Goal: Information Seeking & Learning: Find specific page/section

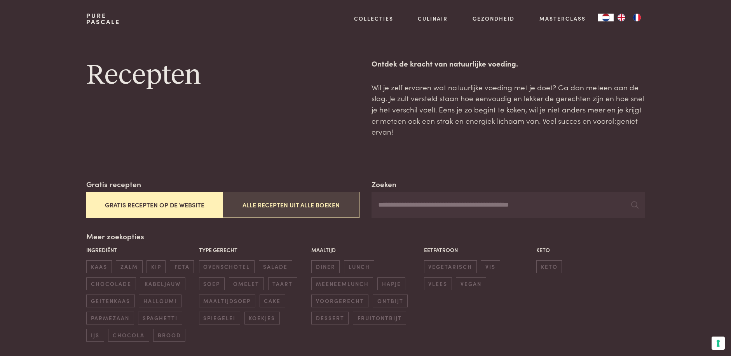
click at [329, 204] on button "Alle recepten uit alle boeken" at bounding box center [291, 205] width 136 height 26
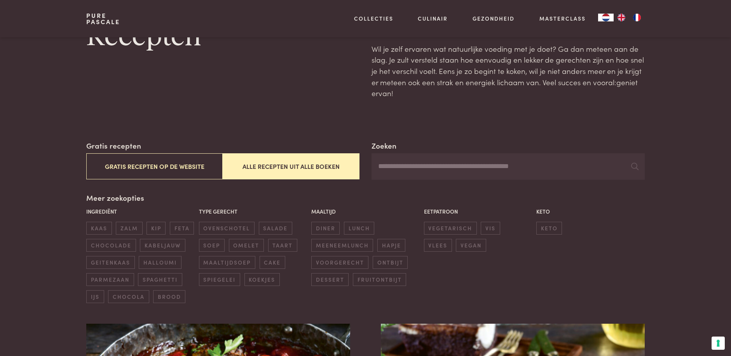
scroll to position [23, 0]
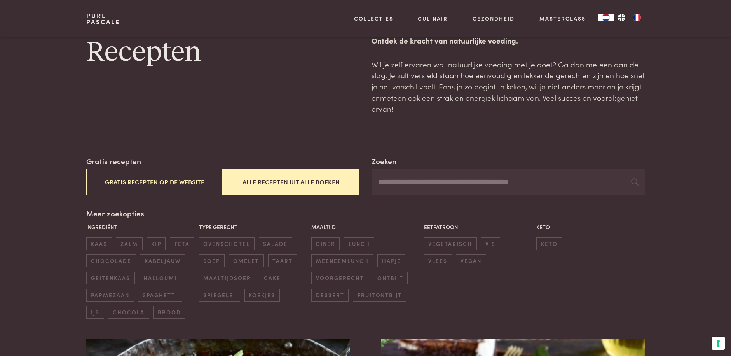
click at [404, 183] on input "Zoeken" at bounding box center [508, 182] width 273 height 26
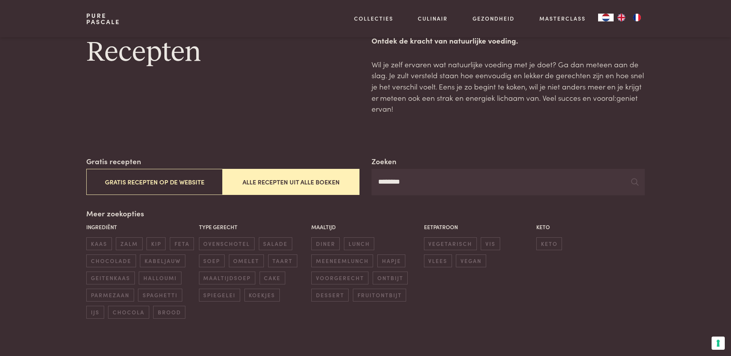
type input "********"
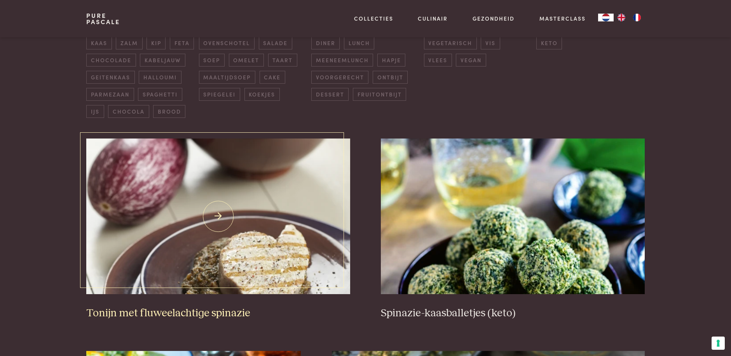
scroll to position [295, 0]
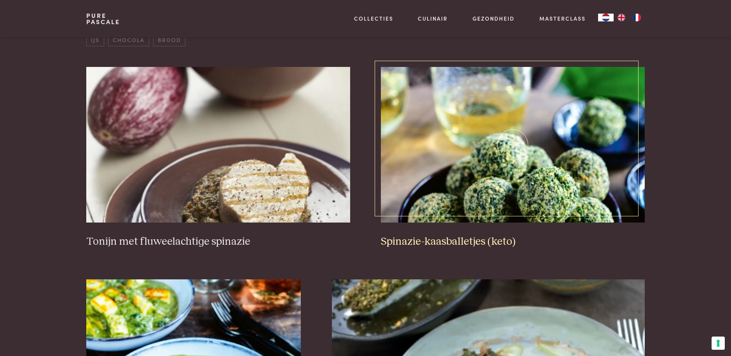
click at [488, 190] on img at bounding box center [513, 144] width 264 height 155
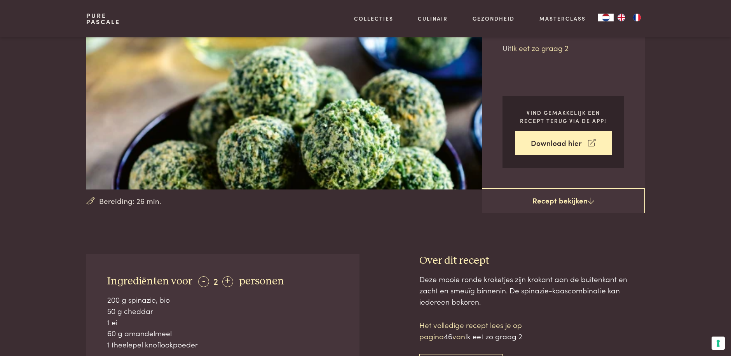
scroll to position [39, 0]
